Goal: Find contact information: Find contact information

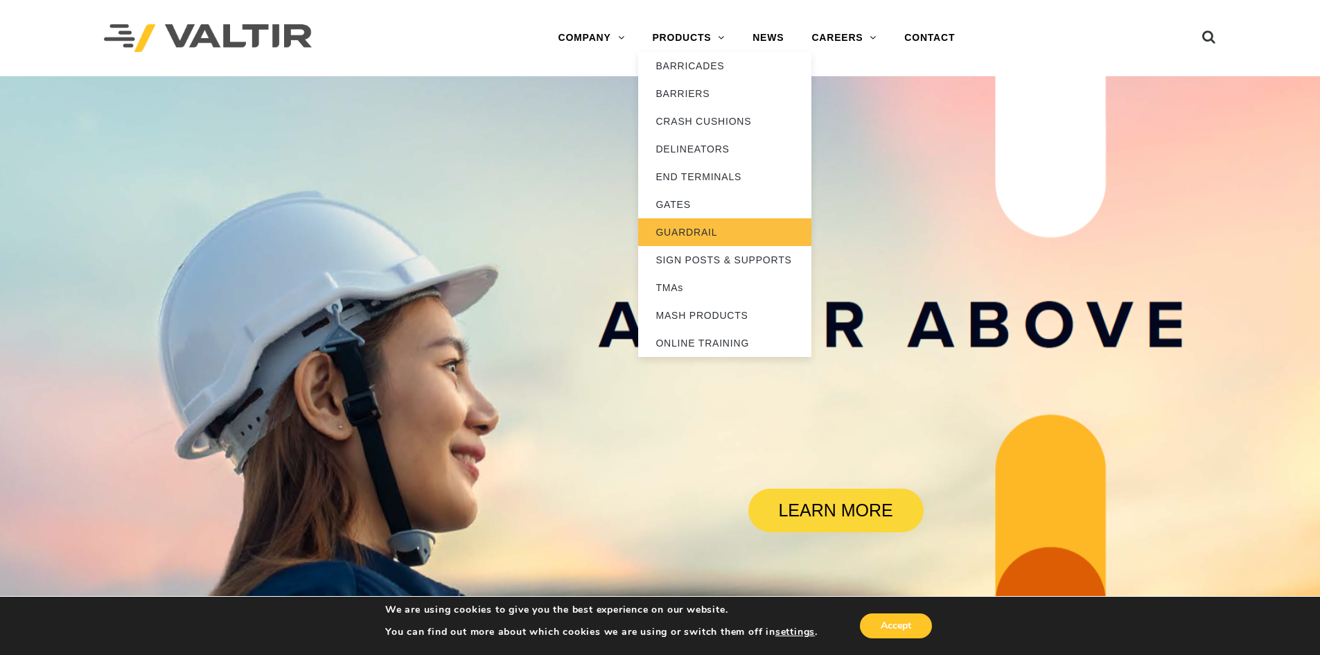
click at [696, 229] on link "GUARDRAIL" at bounding box center [724, 232] width 173 height 28
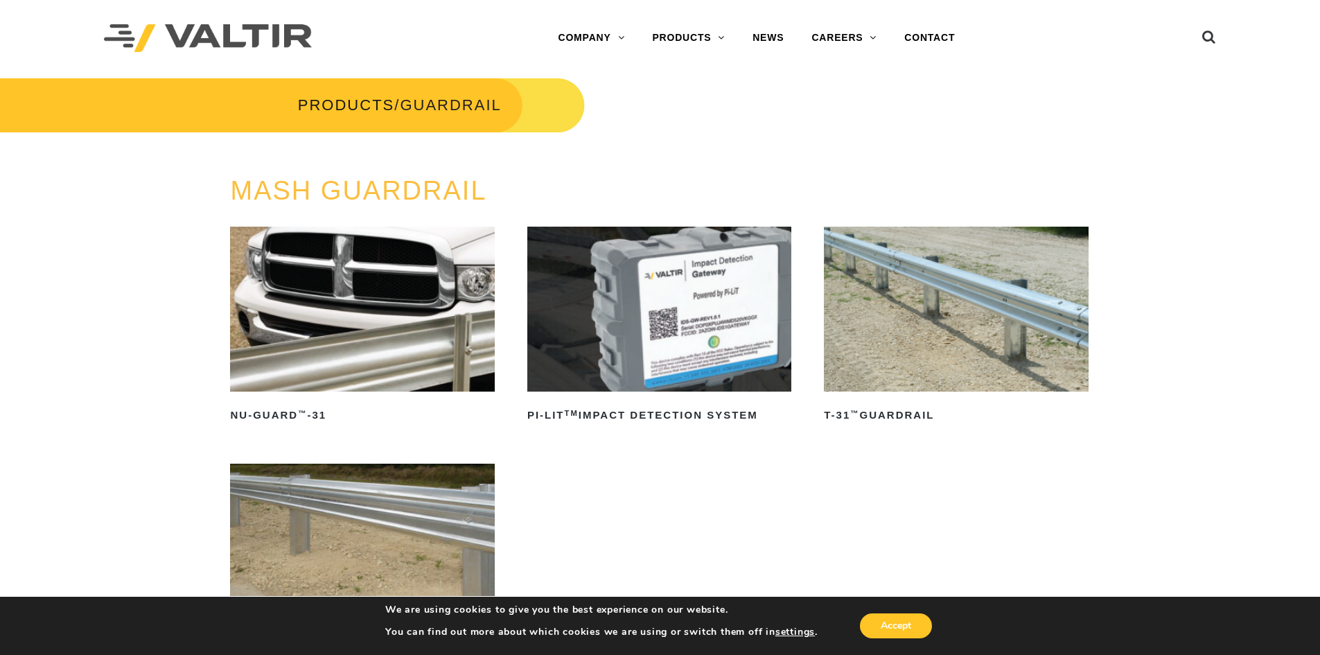
drag, startPoint x: 1030, startPoint y: 372, endPoint x: 940, endPoint y: 107, distance: 280.3
click at [924, 27] on link "CONTACT" at bounding box center [929, 38] width 78 height 28
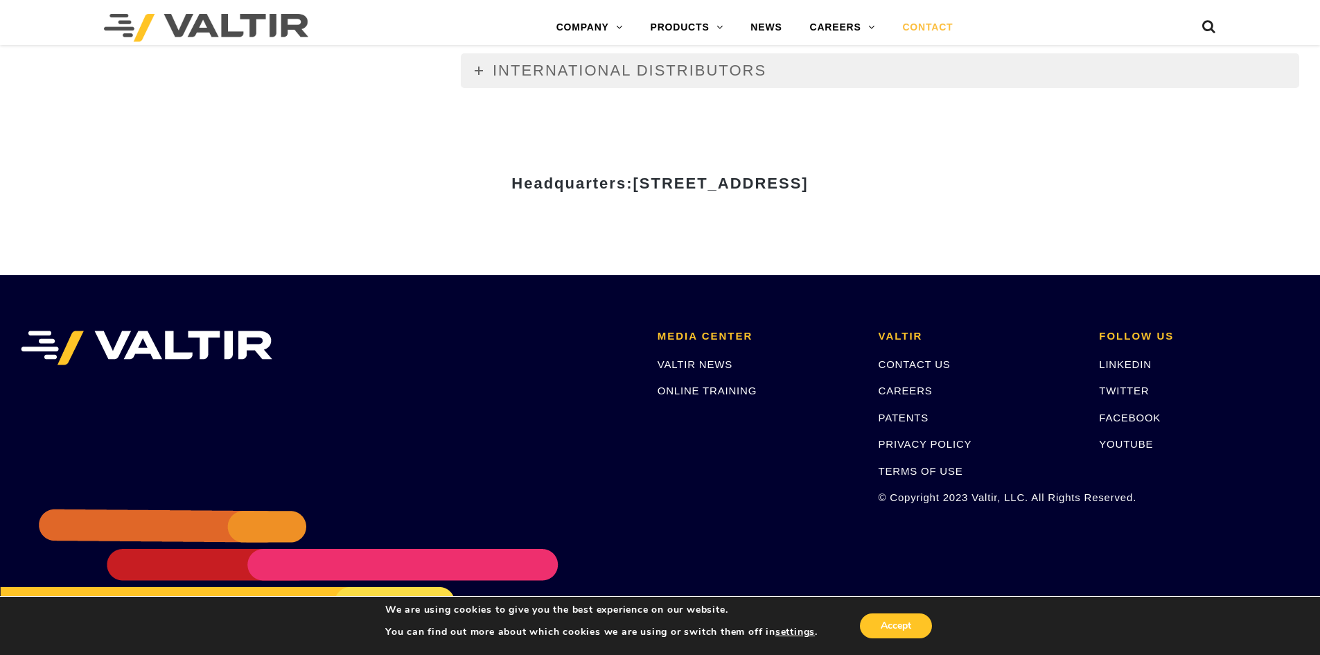
scroll to position [1907, 0]
